Goal: Task Accomplishment & Management: Manage account settings

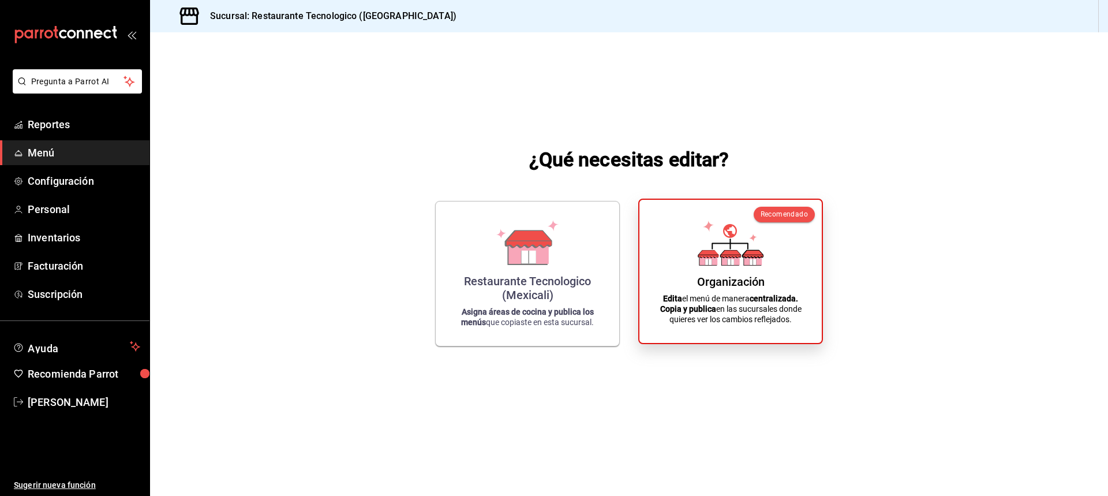
click at [789, 264] on div "Organización Edita el menú de manera centralizada. Copia y publica en las sucur…" at bounding box center [730, 271] width 155 height 125
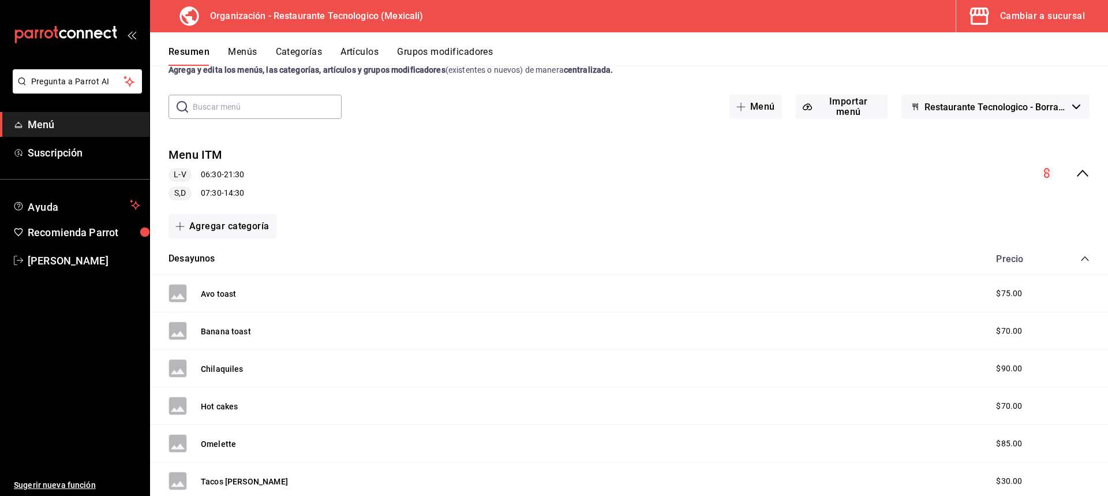
scroll to position [58, 0]
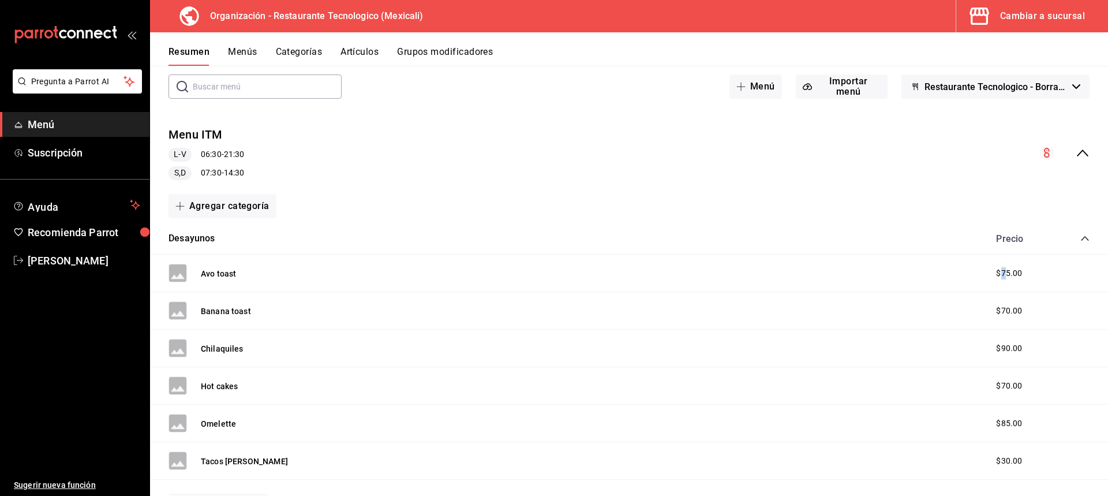
click at [998, 268] on span "$75.00" at bounding box center [1009, 273] width 26 height 12
click at [220, 272] on button "Avo toast" at bounding box center [218, 274] width 35 height 12
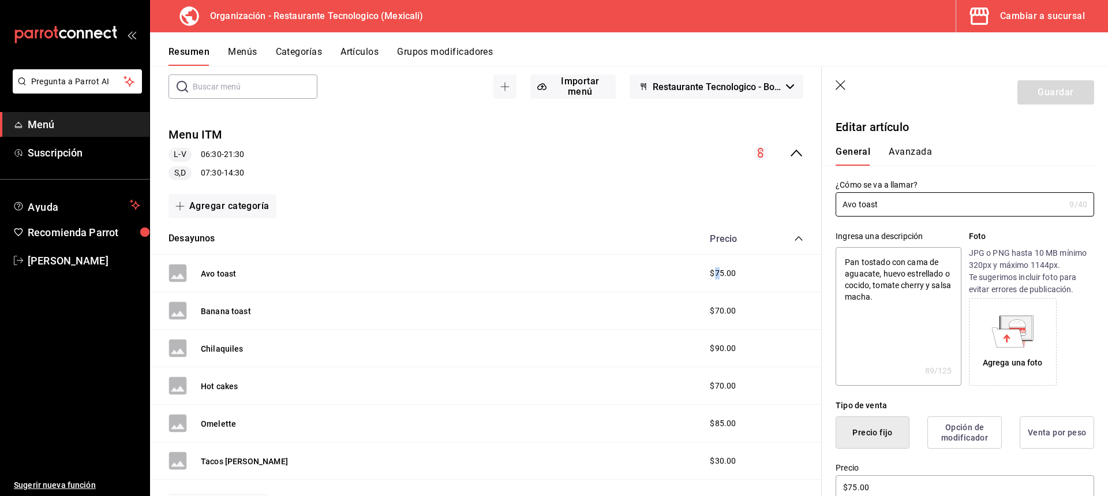
type textarea "x"
type input "$75.00"
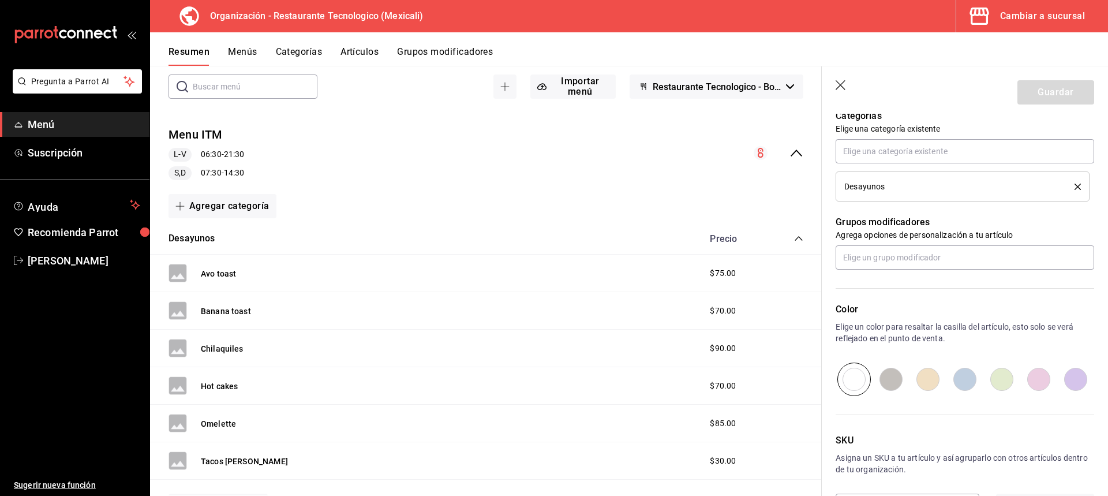
scroll to position [465, 0]
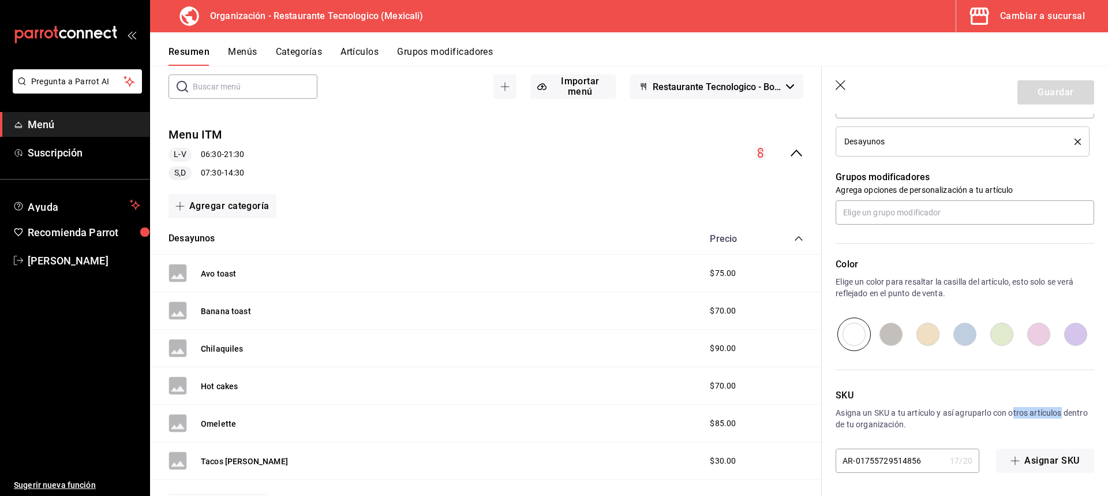
drag, startPoint x: 1014, startPoint y: 413, endPoint x: 1077, endPoint y: 416, distance: 63.0
click at [1077, 416] on p "Asigna un SKU a tu artículo y así agruparlo con otros artículos dentro de tu or…" at bounding box center [964, 418] width 258 height 23
drag, startPoint x: 908, startPoint y: 421, endPoint x: 835, endPoint y: 425, distance: 72.8
click at [865, 425] on p "Asigna un SKU a tu artículo y así agruparlo con otros artículos dentro de tu or…" at bounding box center [964, 418] width 258 height 23
click at [878, 422] on p "Asigna un SKU a tu artículo y así agruparlo con otros artículos dentro de tu or…" at bounding box center [964, 418] width 258 height 23
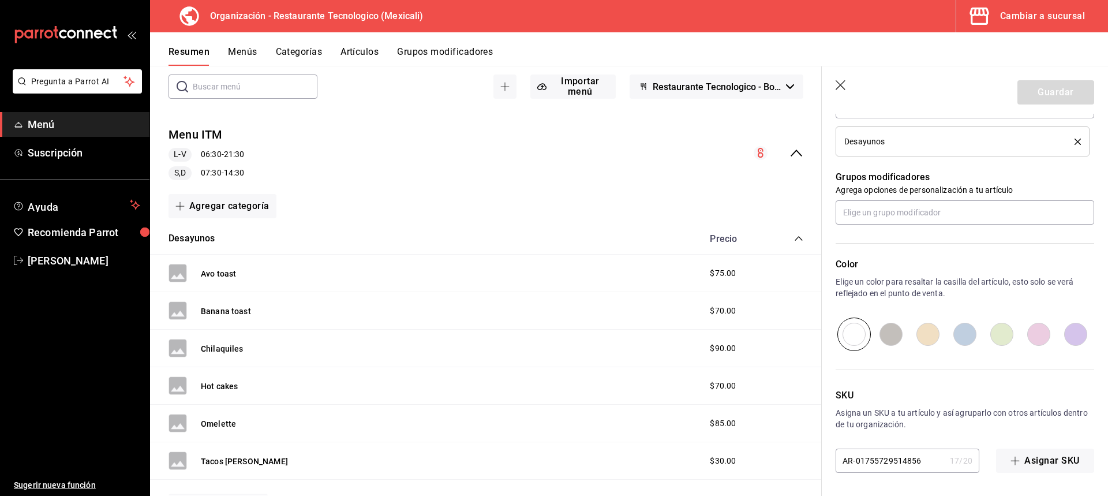
click at [837, 74] on header "Guardar" at bounding box center [965, 89] width 286 height 47
click at [831, 90] on header "Guardar" at bounding box center [965, 89] width 286 height 47
click at [840, 88] on icon "button" at bounding box center [841, 86] width 12 height 12
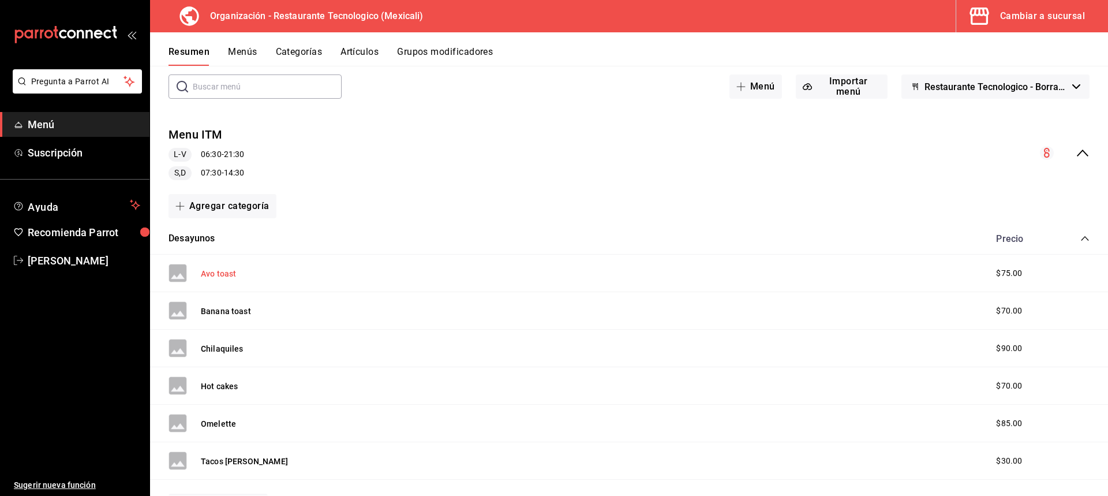
click at [234, 269] on button "Avo toast" at bounding box center [218, 274] width 35 height 12
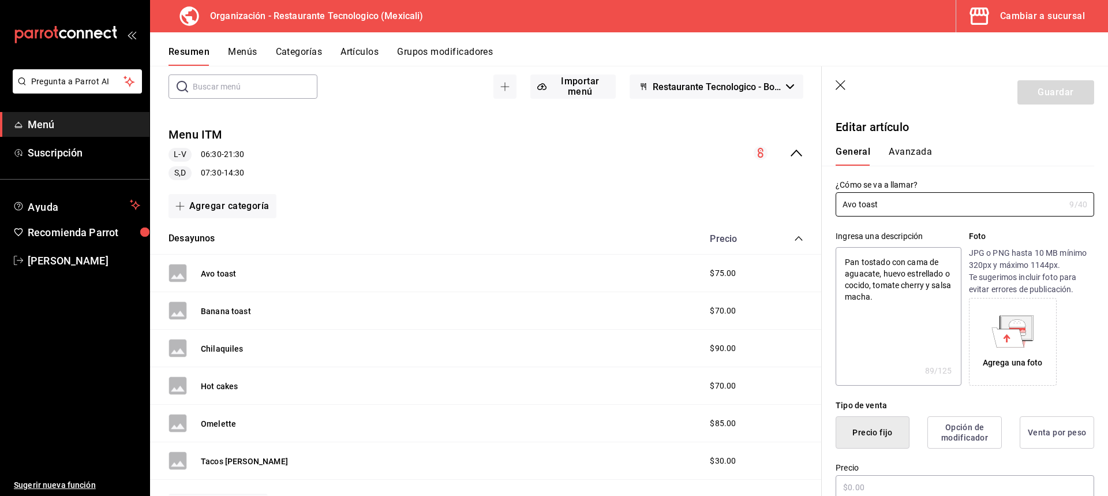
type textarea "x"
type input "$75.00"
click at [837, 78] on header "Guardar" at bounding box center [965, 89] width 286 height 47
click at [838, 85] on icon "button" at bounding box center [841, 86] width 12 height 12
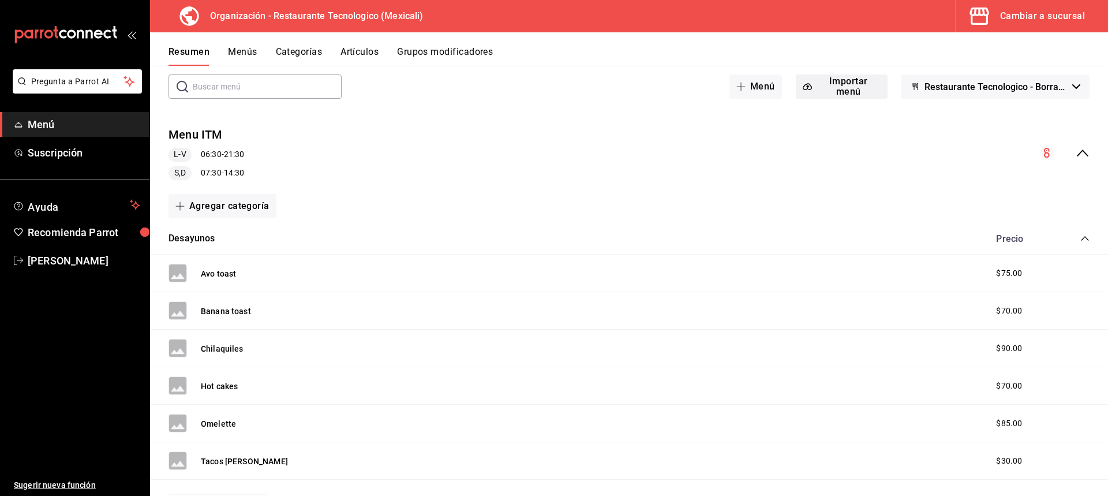
click at [828, 88] on button "Importar menú" at bounding box center [842, 86] width 92 height 24
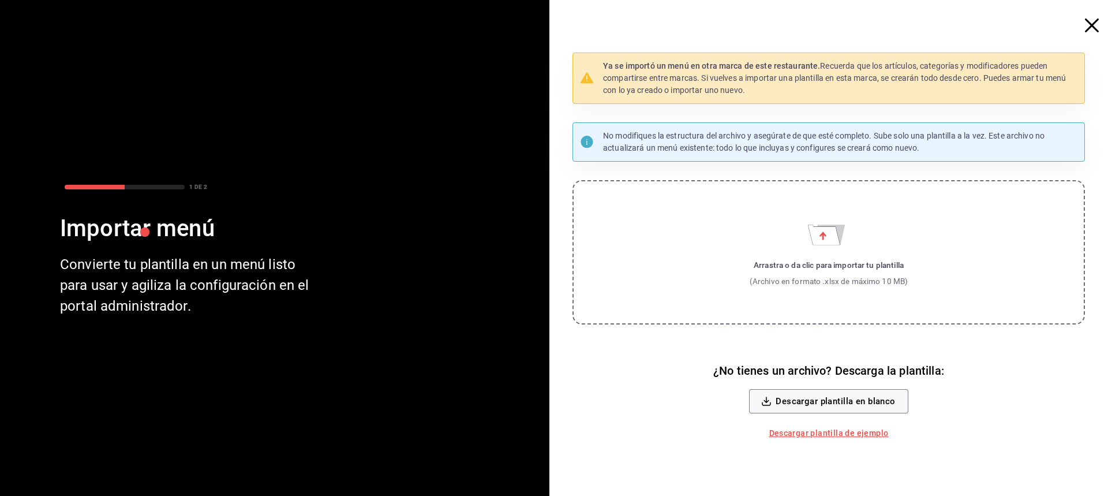
click at [1103, 23] on span "button" at bounding box center [1097, 25] width 21 height 14
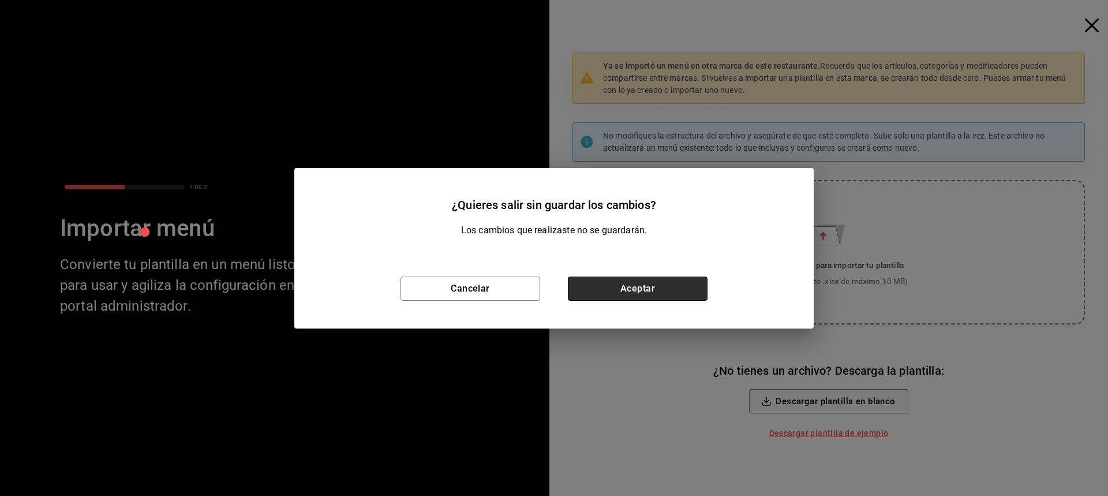
click at [610, 294] on button "Aceptar" at bounding box center [638, 288] width 140 height 24
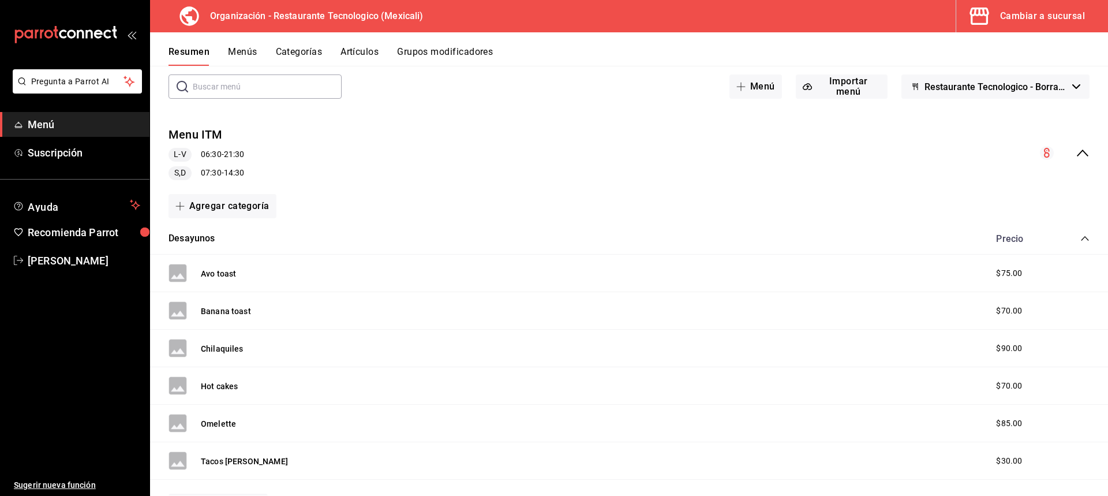
click at [250, 50] on button "Menús" at bounding box center [242, 56] width 29 height 20
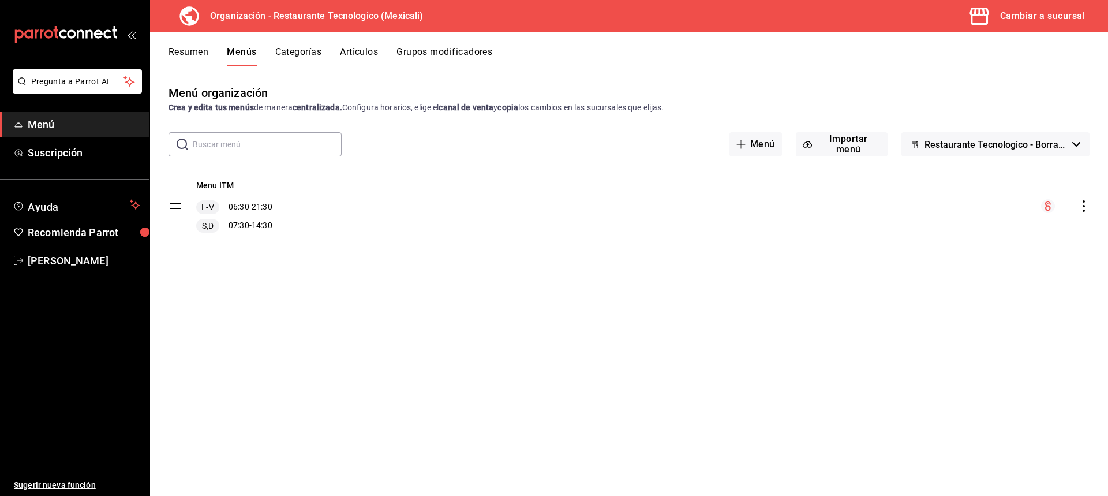
click at [1083, 207] on icon "actions" at bounding box center [1083, 206] width 2 height 12
click at [953, 356] on span "Eliminar menú y contenido relacionado" at bounding box center [992, 351] width 141 height 12
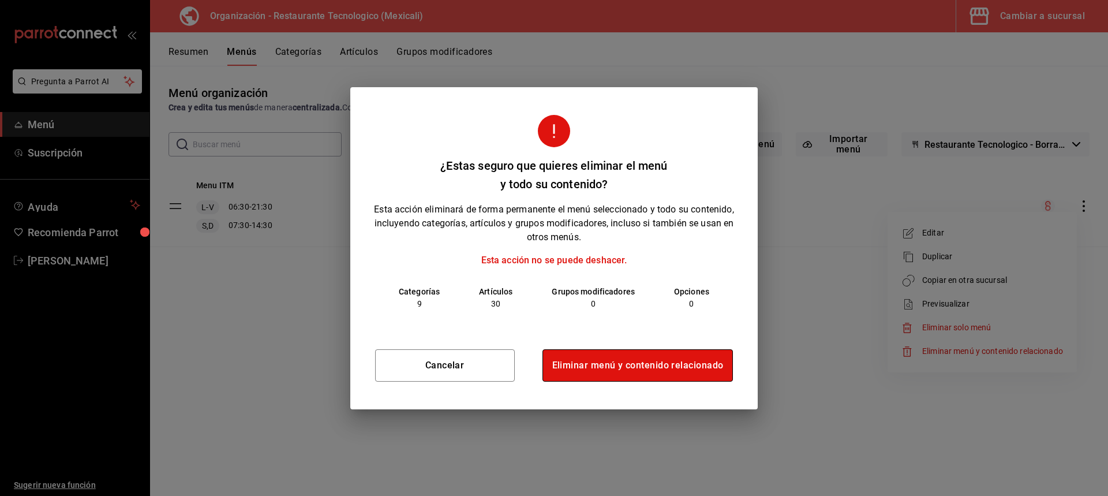
click at [650, 376] on button "Eliminar menú y contenido relacionado" at bounding box center [637, 365] width 191 height 32
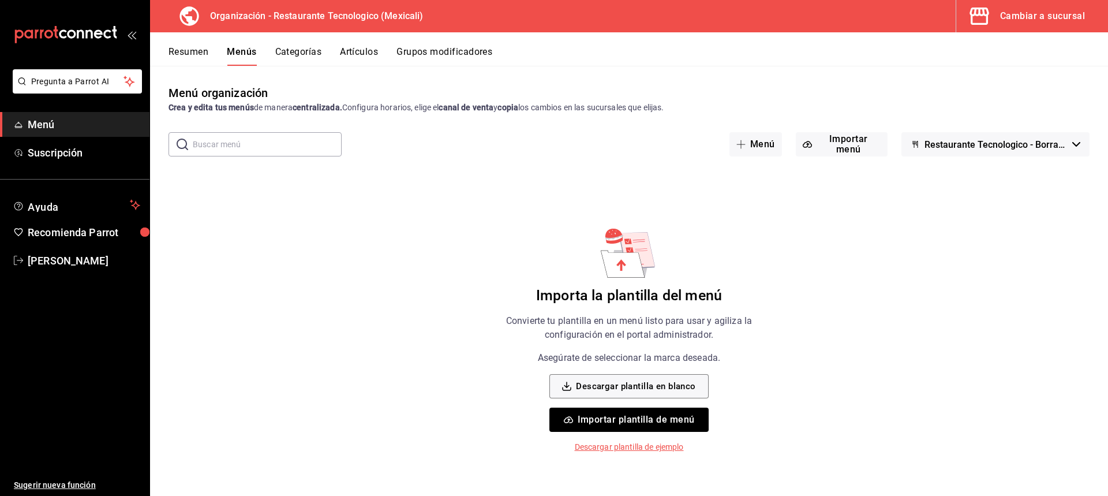
click at [982, 134] on button "Restaurante Tecnologico - Borrador" at bounding box center [995, 144] width 188 height 24
click at [875, 142] on div at bounding box center [554, 248] width 1108 height 496
